Goal: Find specific page/section: Find specific page/section

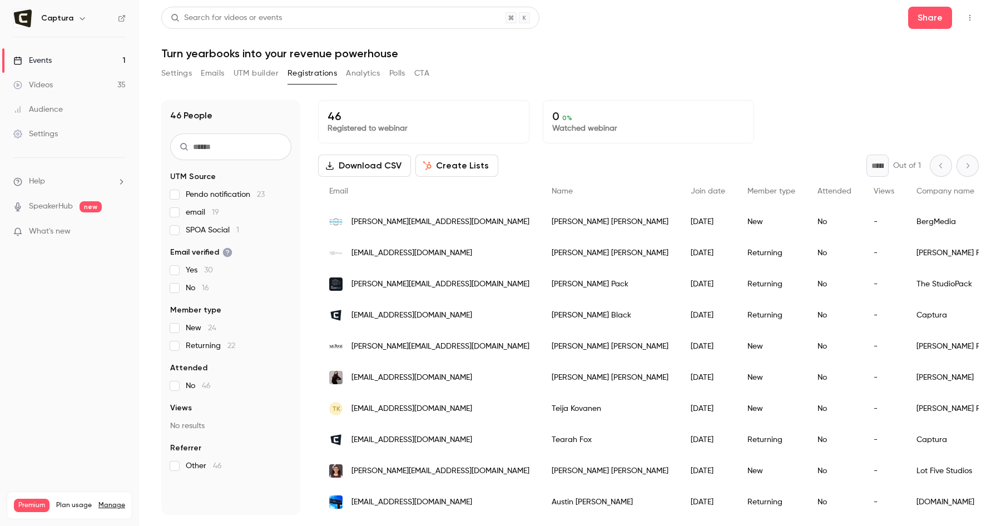
click at [227, 195] on span "Pendo notification 23" at bounding box center [225, 194] width 79 height 11
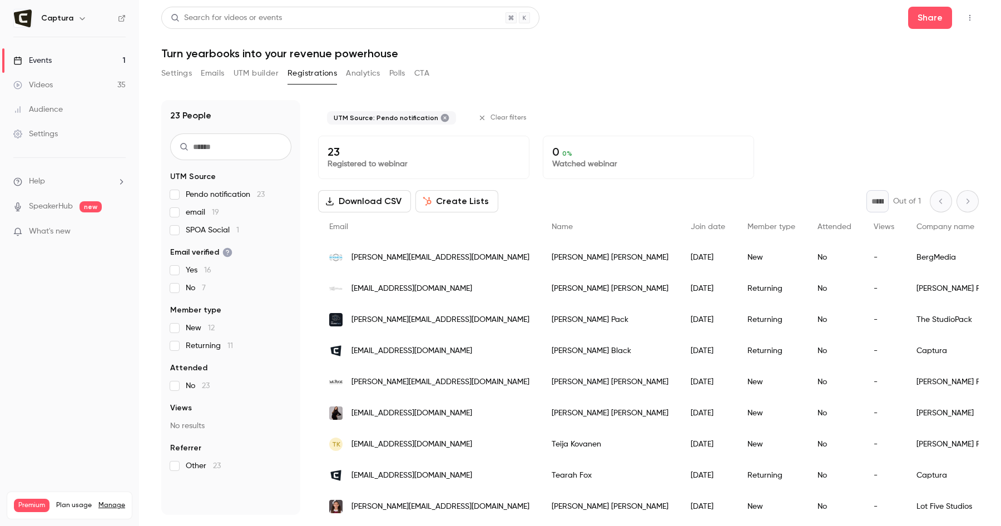
click at [747, 230] on span "Member type" at bounding box center [771, 227] width 48 height 8
click at [217, 197] on span "Pendo notification 23" at bounding box center [225, 194] width 79 height 11
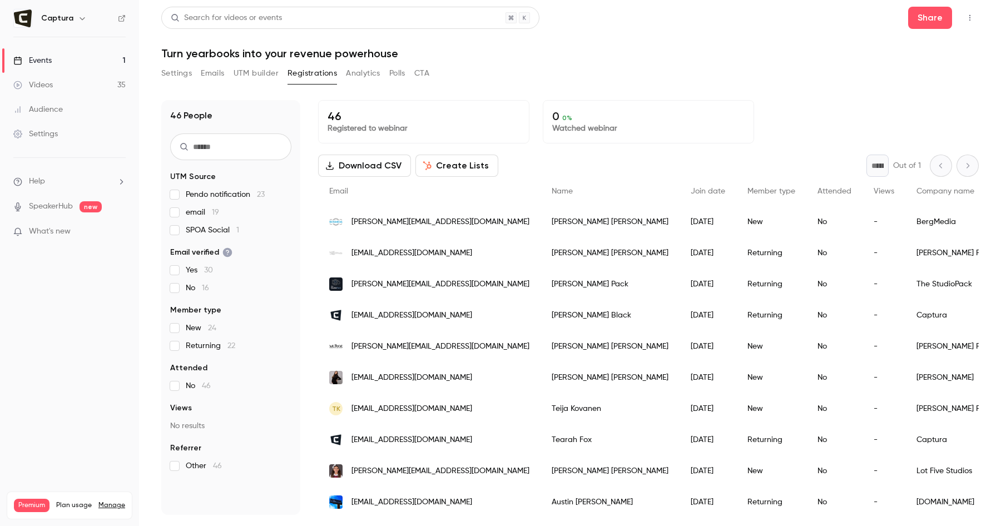
click at [201, 460] on span "Other 46" at bounding box center [204, 465] width 36 height 11
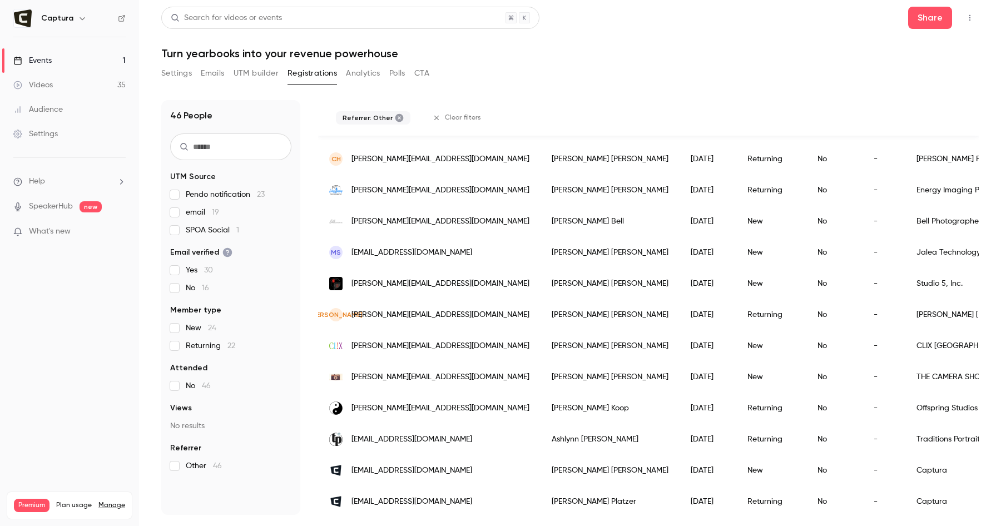
scroll to position [1159, 0]
